Goal: Information Seeking & Learning: Learn about a topic

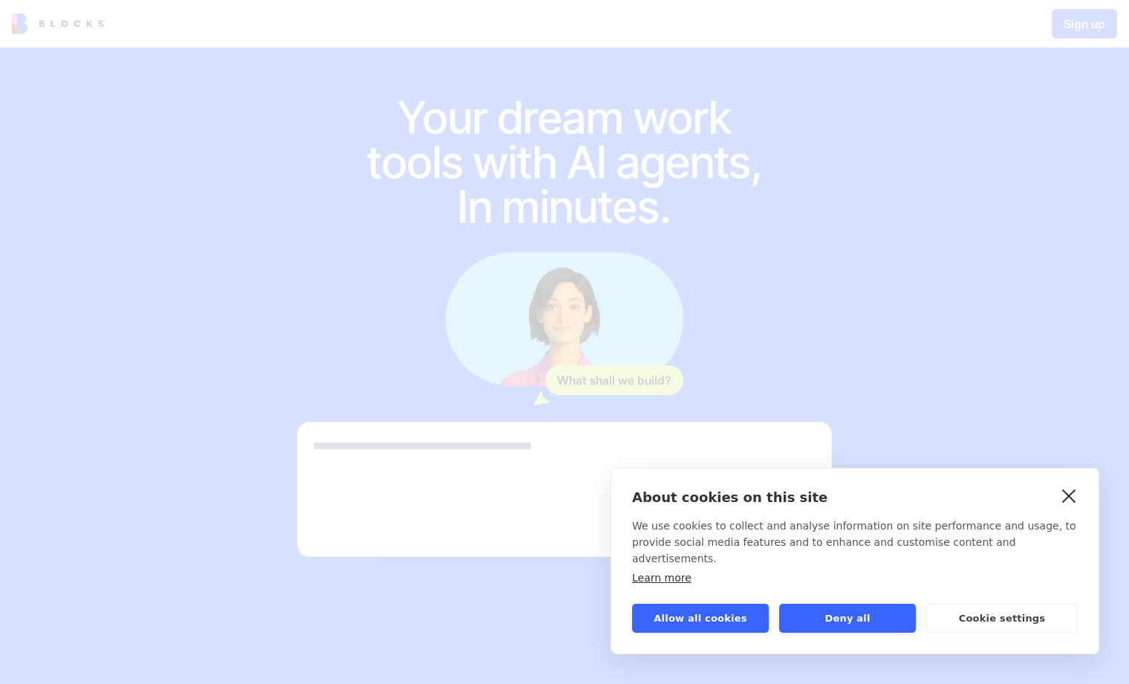
click at [1068, 507] on link "close" at bounding box center [1069, 496] width 23 height 24
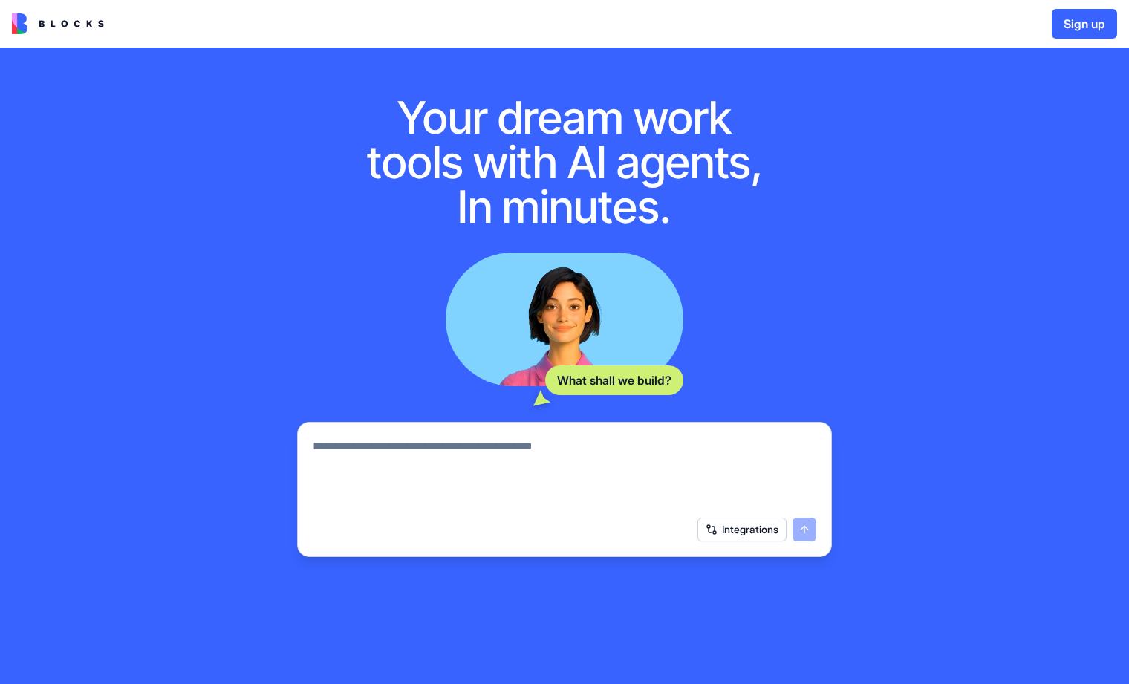
drag, startPoint x: 108, startPoint y: 22, endPoint x: 42, endPoint y: 22, distance: 66.1
click at [42, 22] on div at bounding box center [101, 23] width 178 height 21
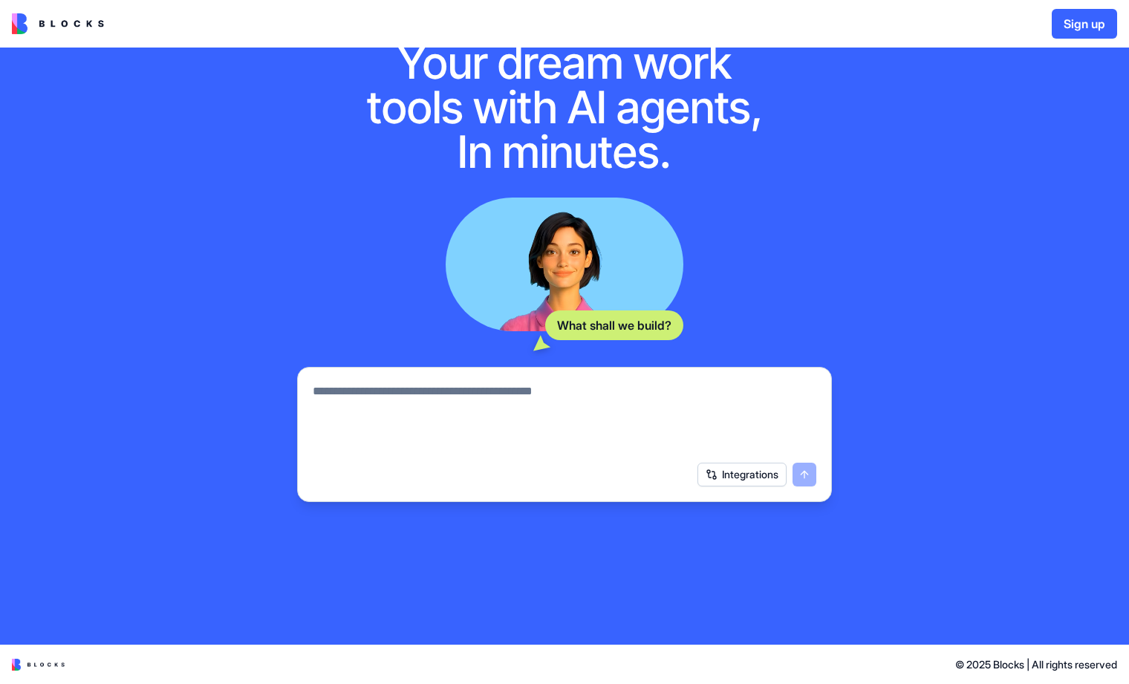
scroll to position [55, 0]
drag, startPoint x: 984, startPoint y: 666, endPoint x: 1015, endPoint y: 664, distance: 30.5
click at [1015, 664] on span "© 2025 Blocks | All rights reserved" at bounding box center [1036, 664] width 162 height 15
copy span "Blocks"
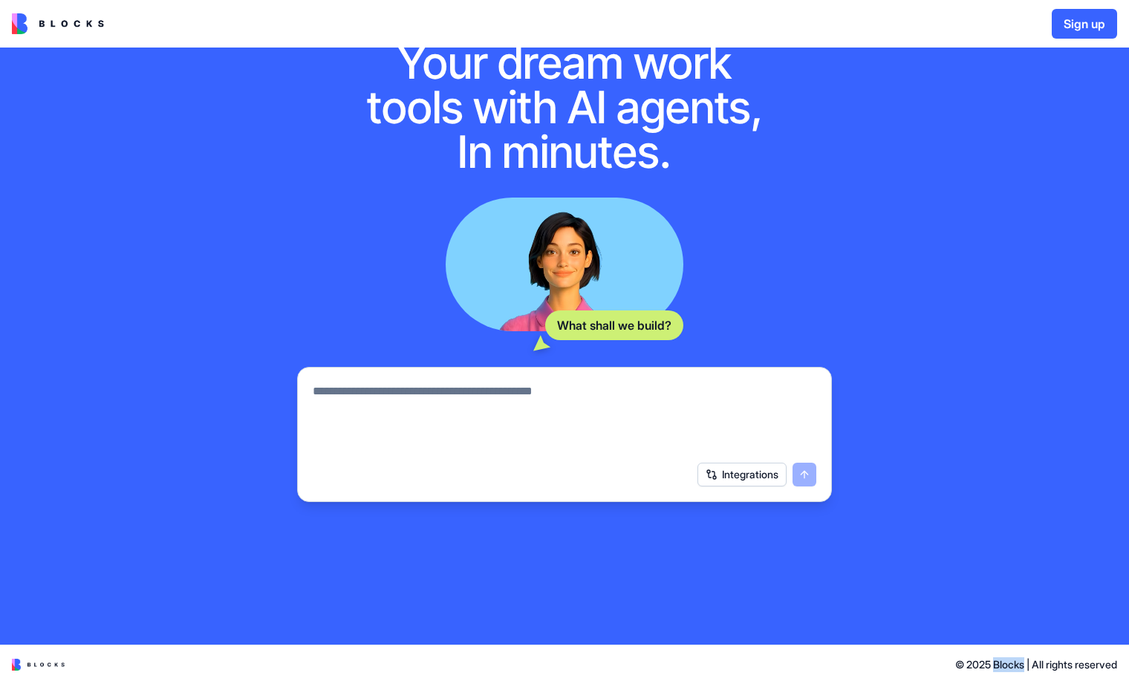
click at [883, 660] on link at bounding box center [483, 665] width 943 height 12
click at [900, 616] on div "Your dream work tools with AI agents, In minutes. What shall we build? Integrat…" at bounding box center [564, 319] width 1129 height 652
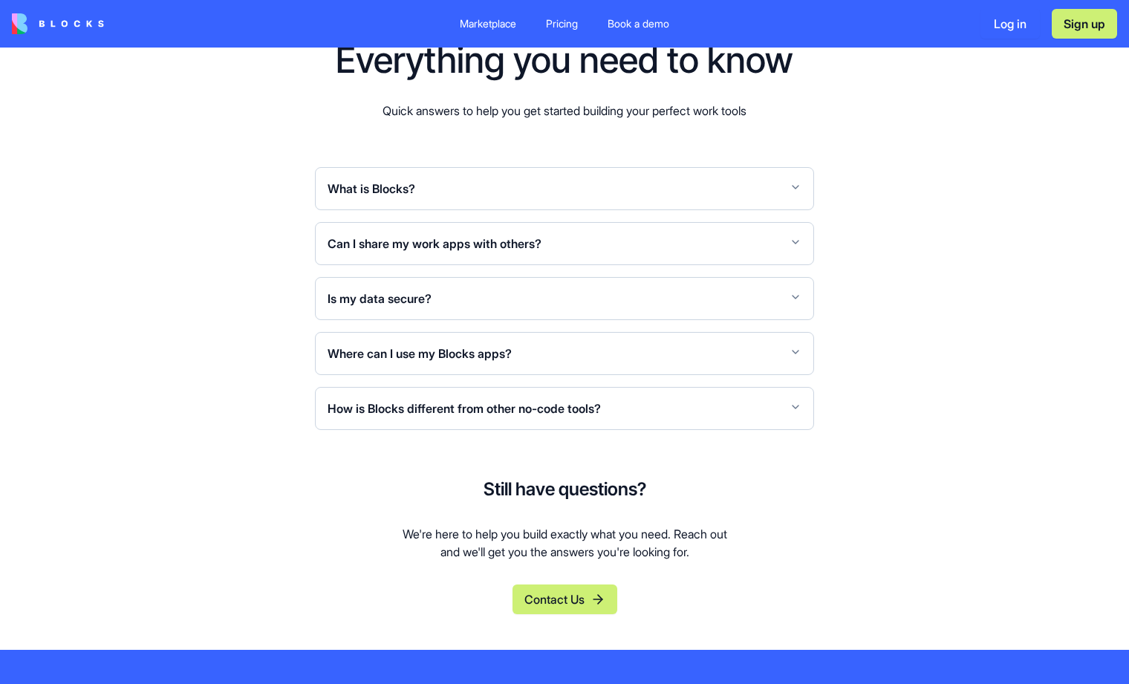
scroll to position [5566, 0]
